Goal: Task Accomplishment & Management: Use online tool/utility

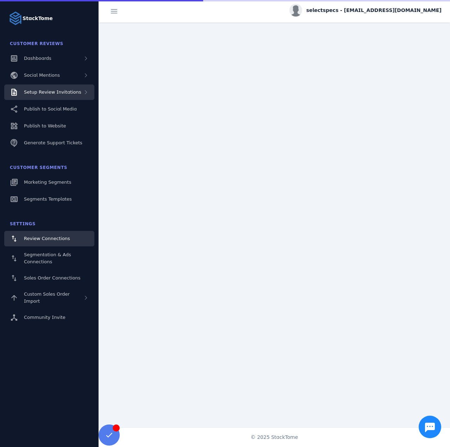
click at [63, 90] on span "Setup Review Invitations" at bounding box center [52, 91] width 57 height 5
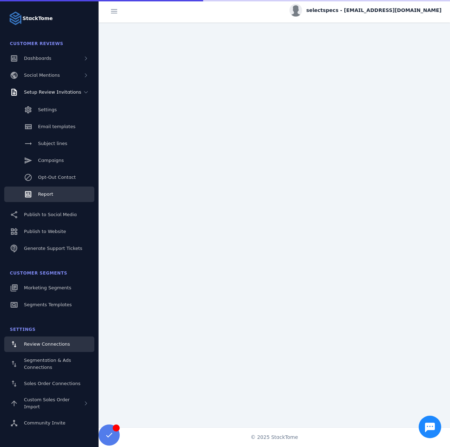
click at [44, 197] on span "Report" at bounding box center [45, 194] width 15 height 5
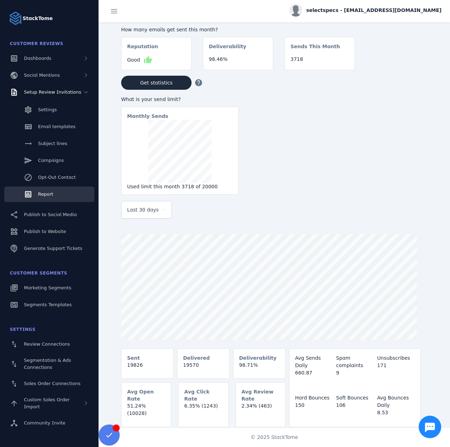
click at [138, 214] on span "Last 30 days" at bounding box center [143, 210] width 32 height 8
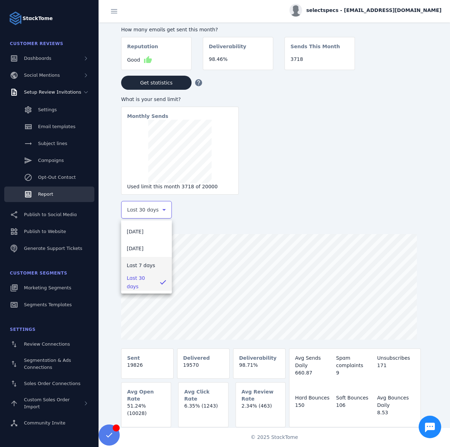
click at [126, 272] on mat-option "Last 7 days" at bounding box center [146, 265] width 51 height 17
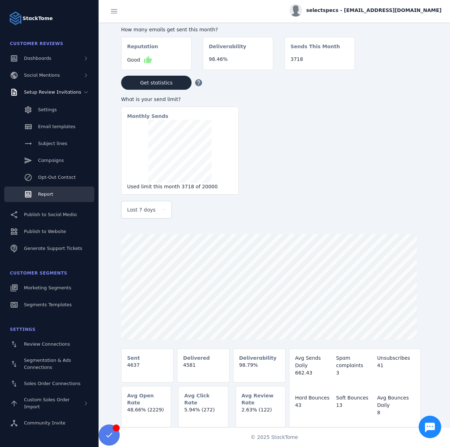
click at [358, 13] on span "selectspecs - cs_selectspecs@stacktome.com" at bounding box center [373, 10] width 135 height 7
click at [404, 68] on icon at bounding box center [401, 68] width 6 height 6
